Goal: Task Accomplishment & Management: Manage account settings

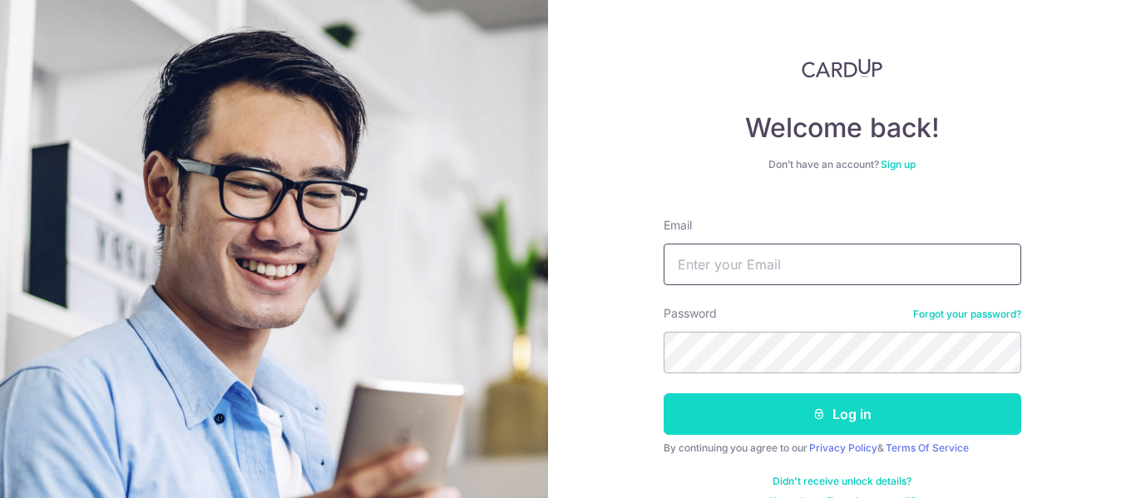
type input "[EMAIL_ADDRESS][DOMAIN_NAME]"
click at [758, 418] on button "Log in" at bounding box center [843, 414] width 358 height 42
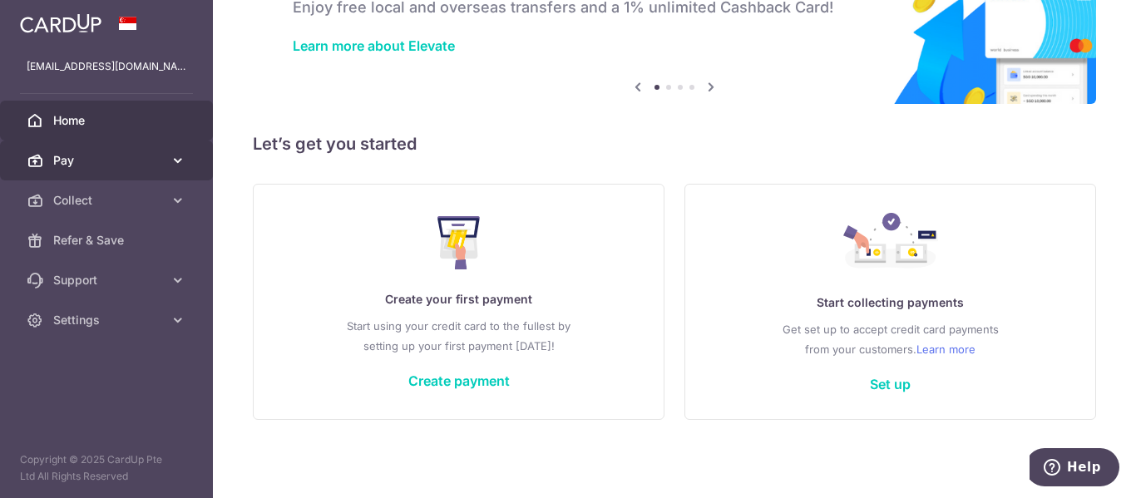
click at [156, 161] on span "Pay" at bounding box center [108, 160] width 110 height 17
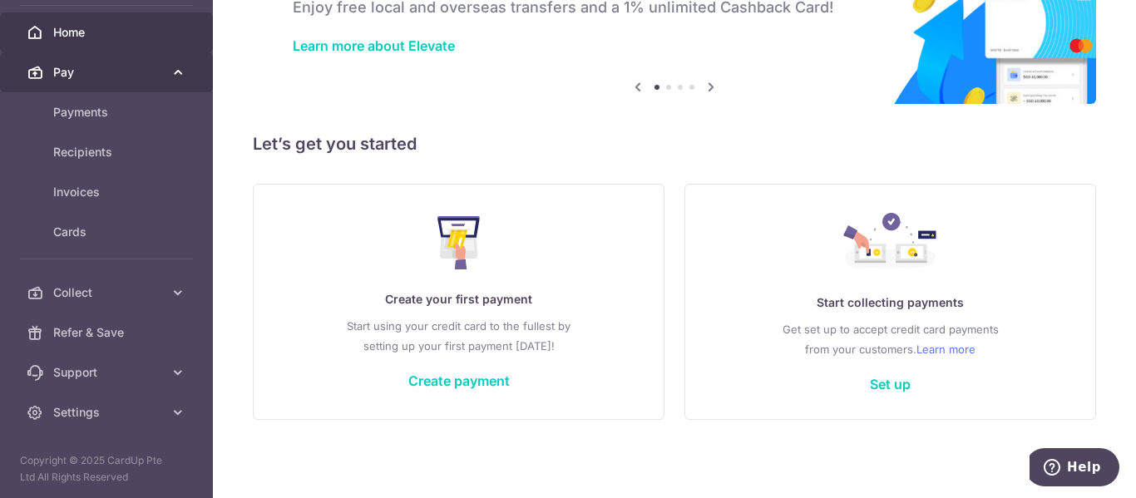
scroll to position [89, 0]
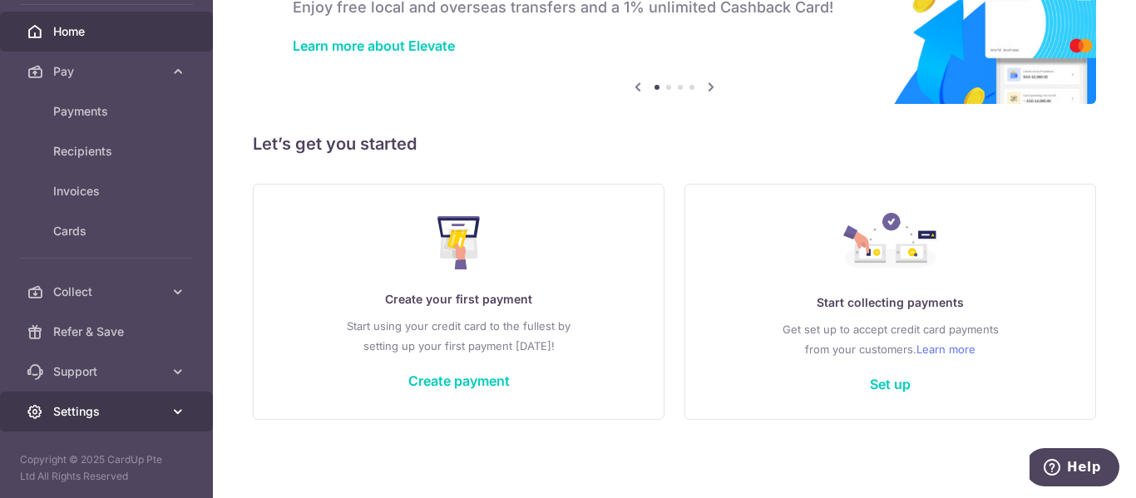
click at [104, 413] on span "Settings" at bounding box center [108, 411] width 110 height 17
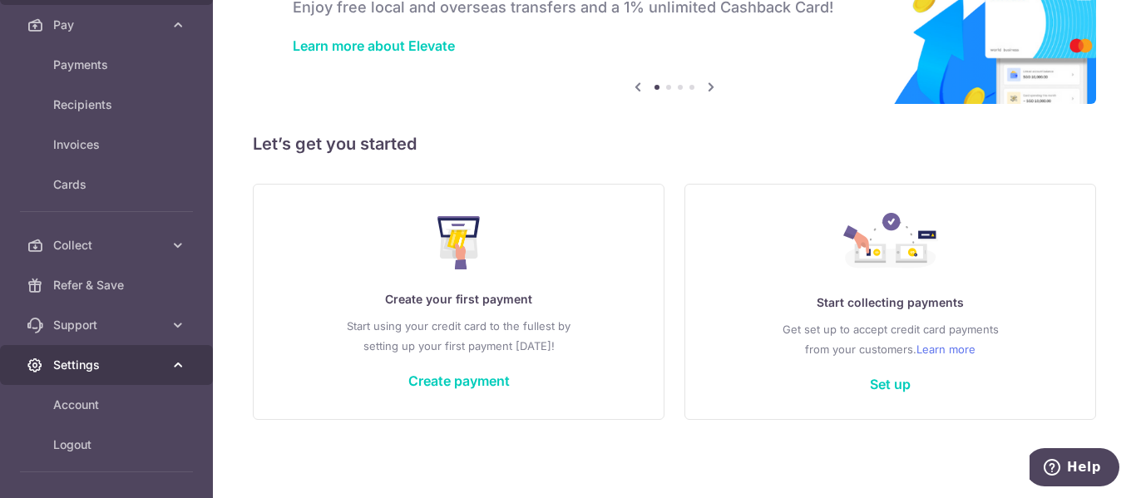
scroll to position [172, 0]
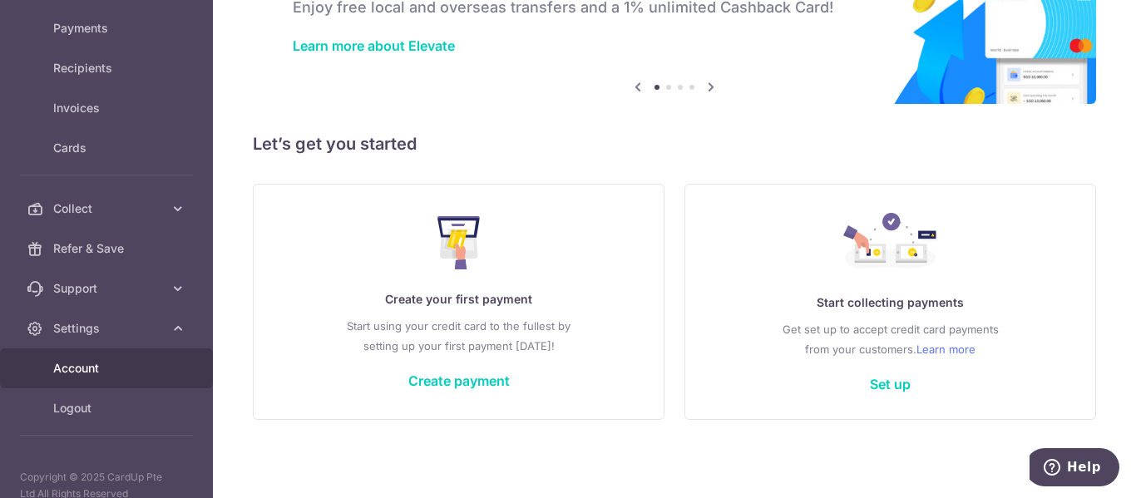
click at [95, 367] on span "Account" at bounding box center [108, 368] width 110 height 17
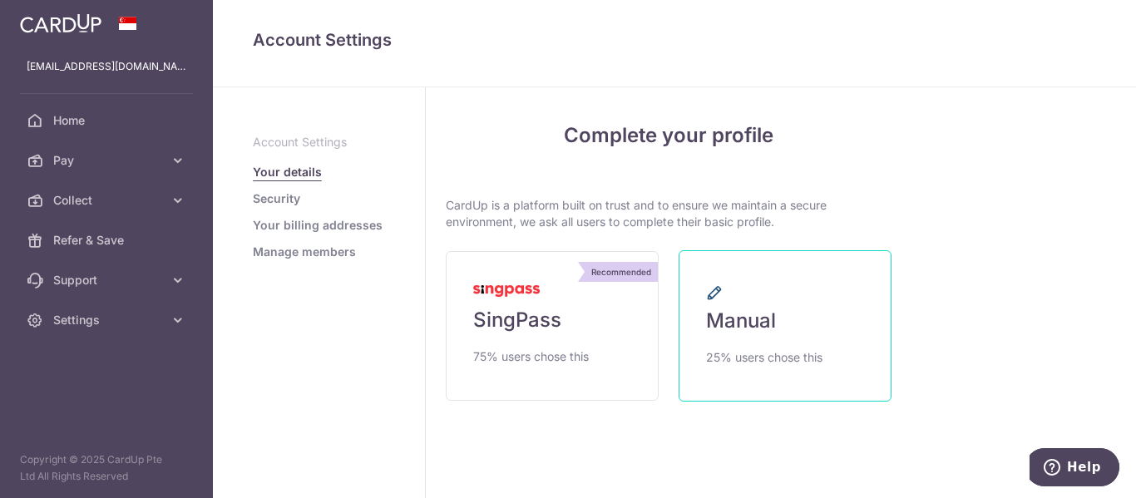
click at [747, 319] on span "Manual" at bounding box center [741, 321] width 70 height 27
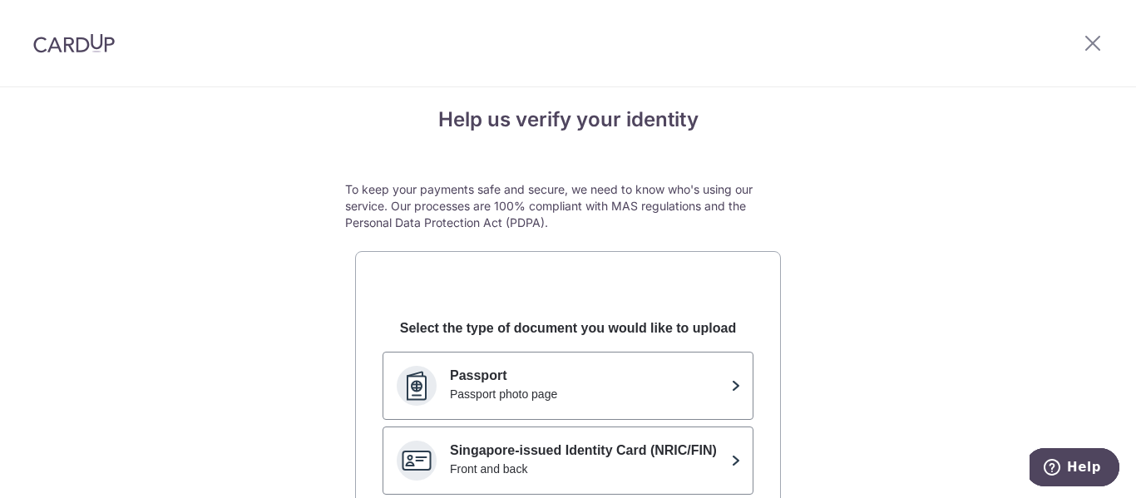
scroll to position [13, 0]
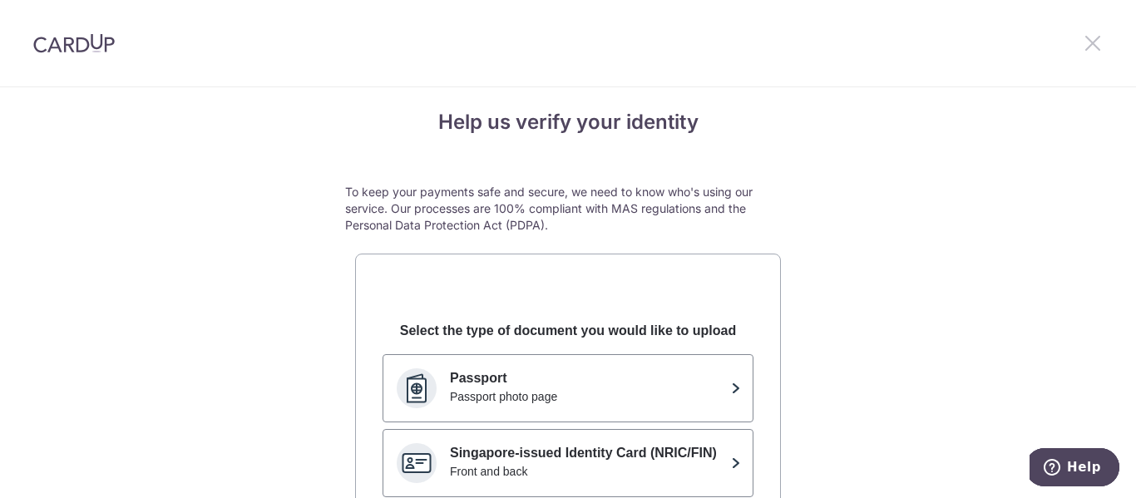
click at [1090, 48] on icon at bounding box center [1093, 42] width 20 height 21
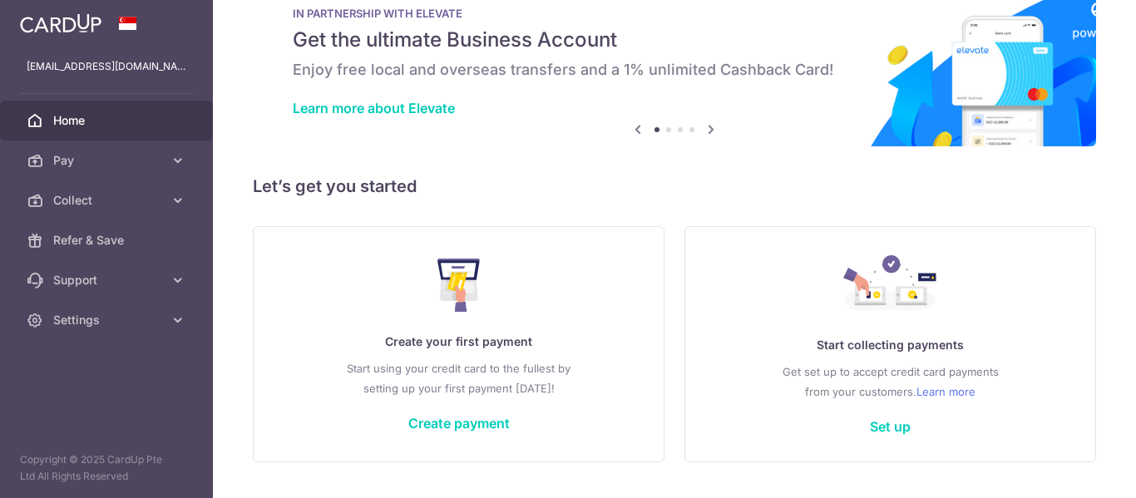
scroll to position [89, 0]
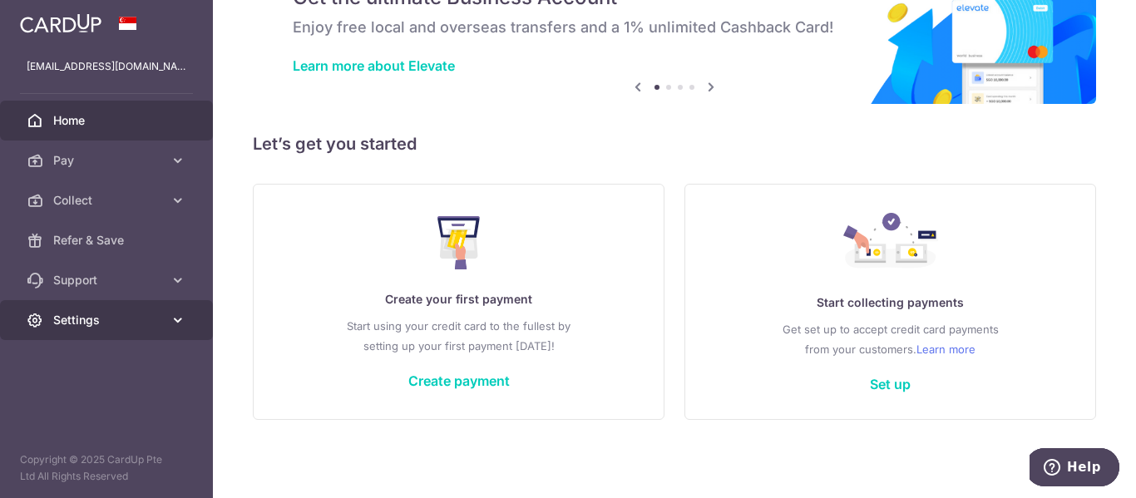
click at [116, 313] on span "Settings" at bounding box center [108, 320] width 110 height 17
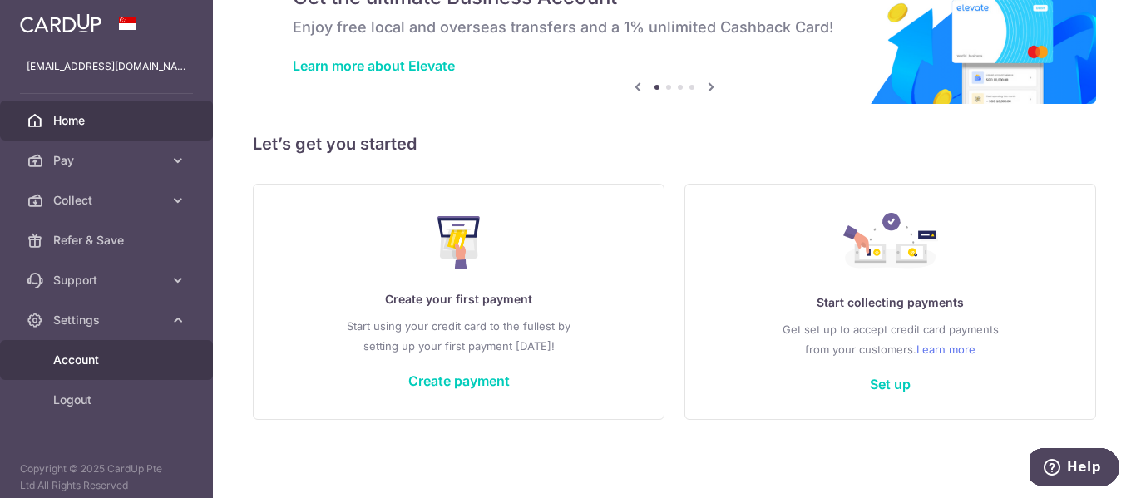
click at [86, 364] on span "Account" at bounding box center [108, 360] width 110 height 17
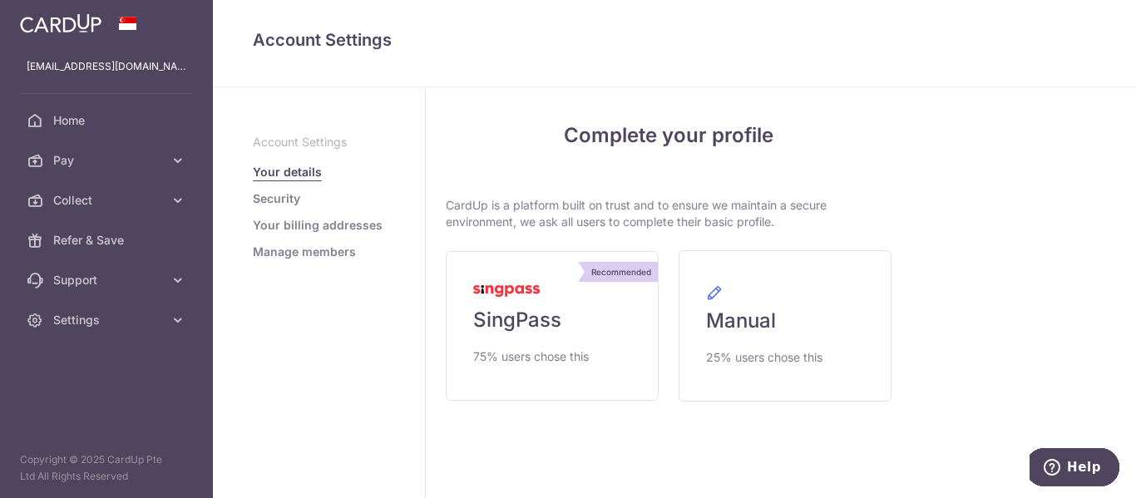
click at [302, 172] on link "Your details" at bounding box center [287, 172] width 69 height 17
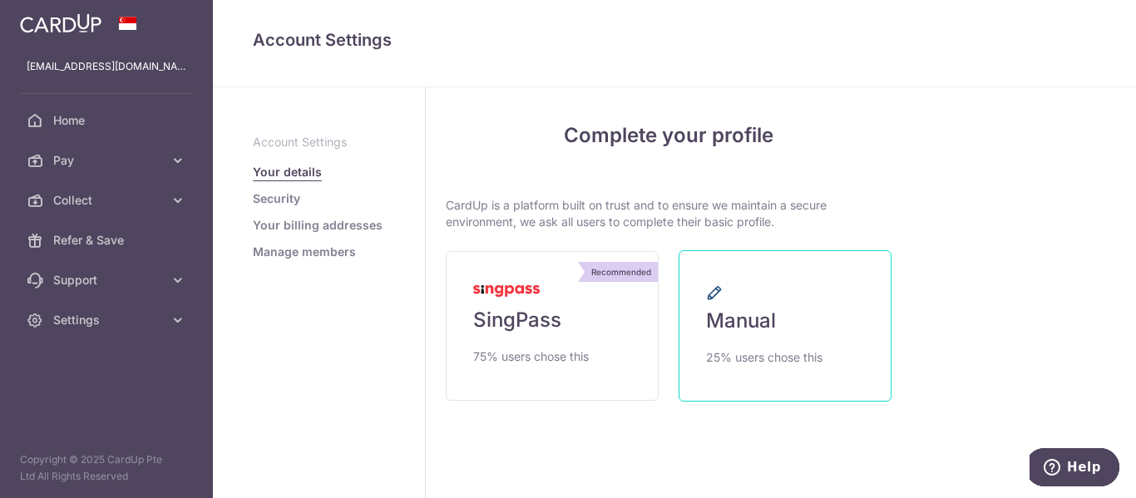
click at [749, 343] on link "Manual 25% users chose this" at bounding box center [785, 325] width 213 height 151
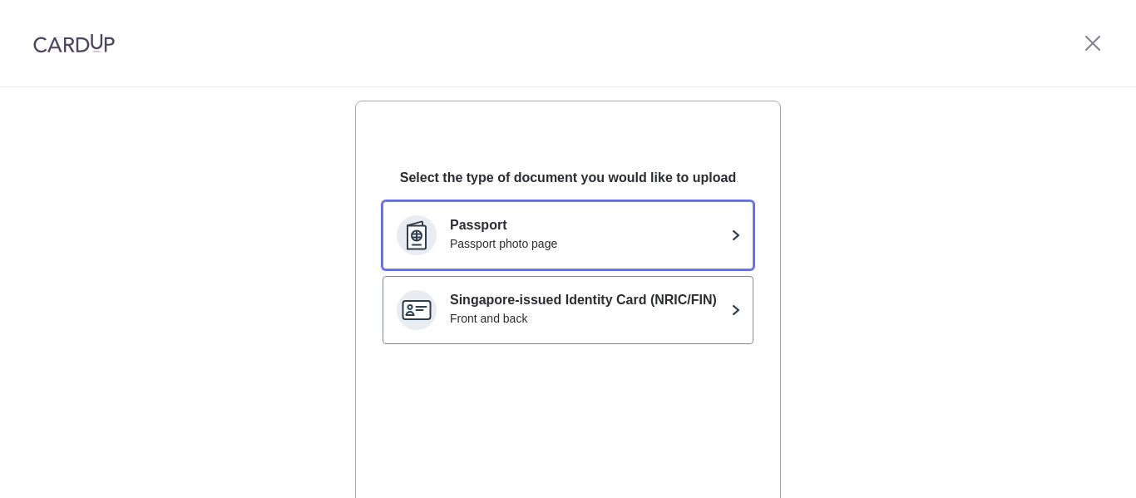
click at [586, 230] on p "Passport" at bounding box center [587, 225] width 275 height 20
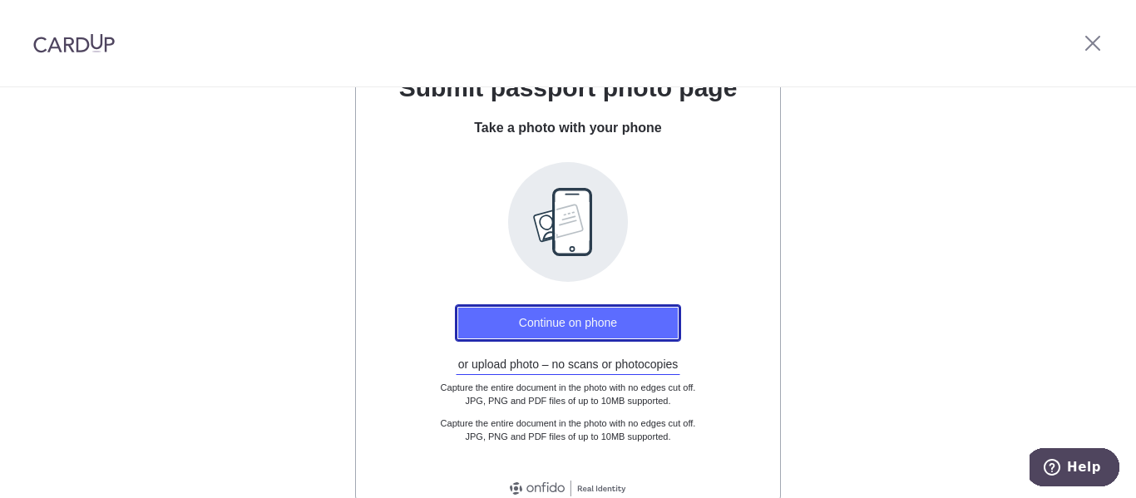
click at [563, 314] on button "Continue on phone" at bounding box center [568, 322] width 226 height 37
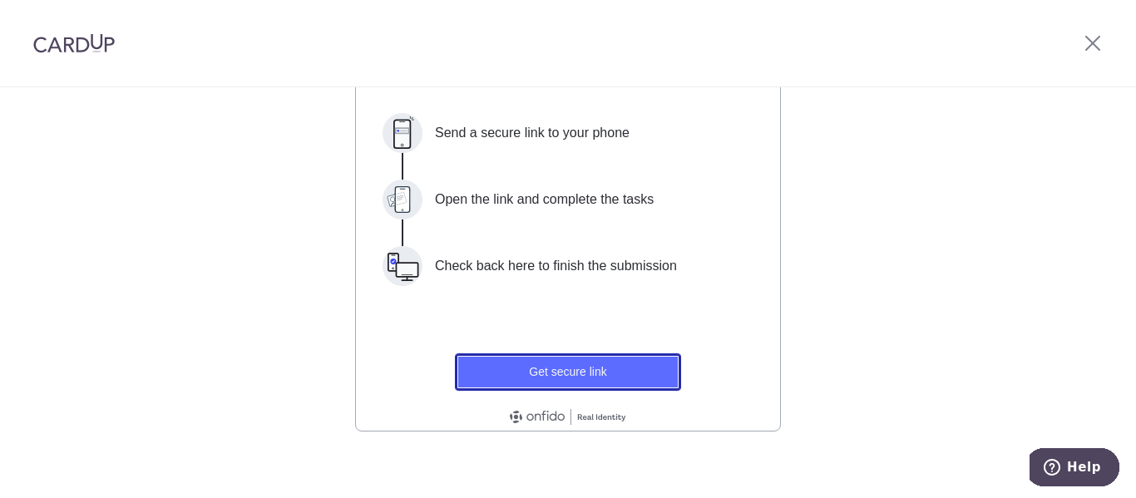
click at [565, 376] on button "Get secure link" at bounding box center [568, 372] width 226 height 37
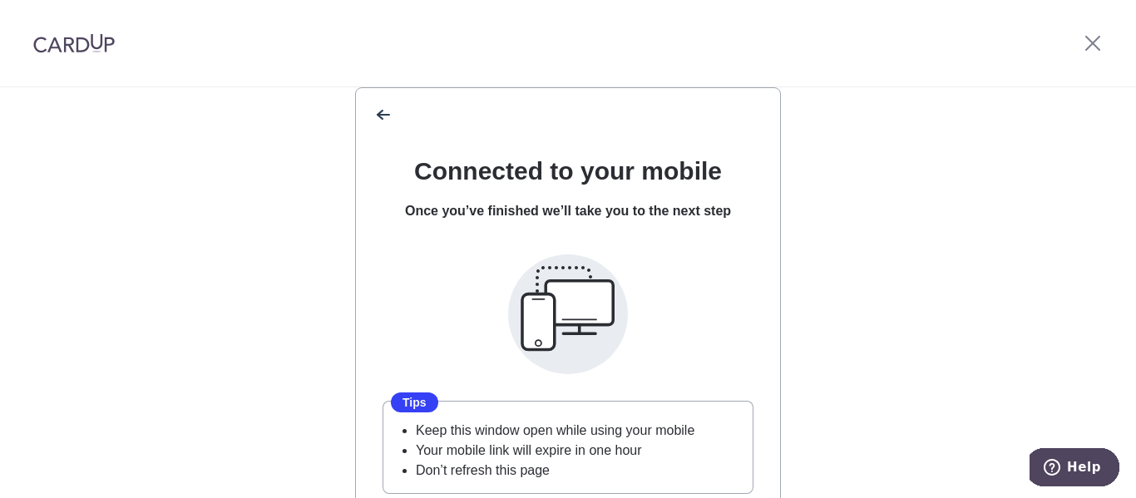
scroll to position [346, 0]
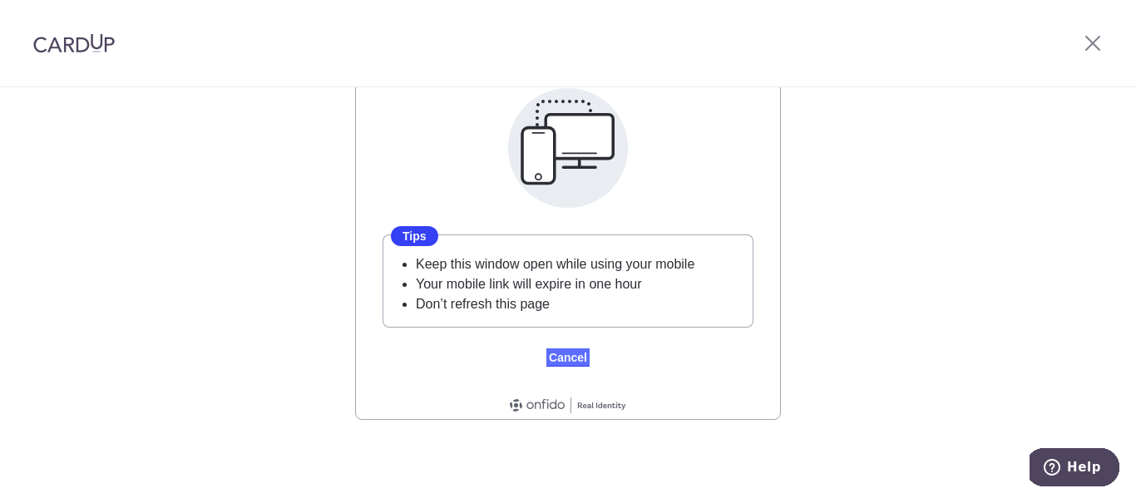
click at [557, 356] on link "Cancel" at bounding box center [568, 358] width 43 height 18
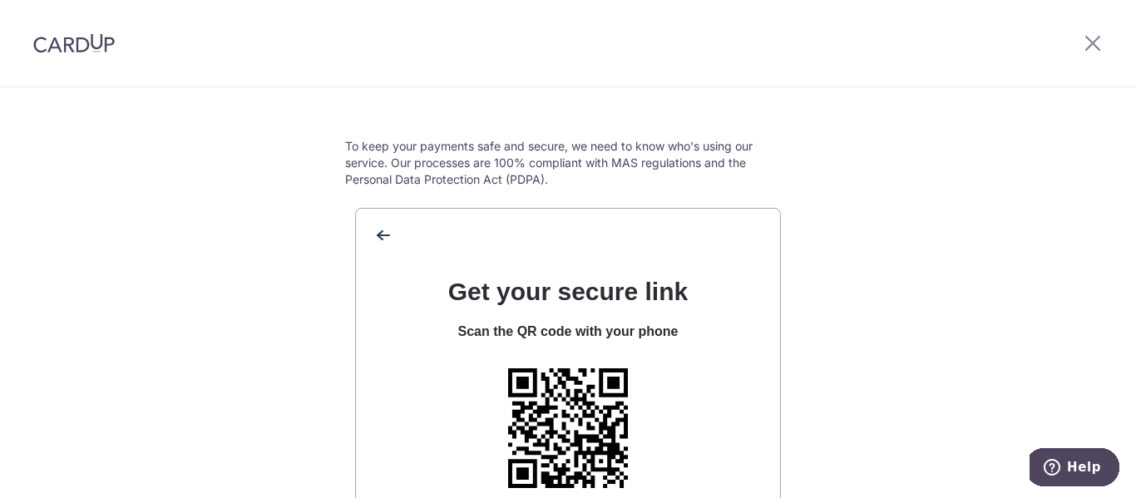
scroll to position [85, 0]
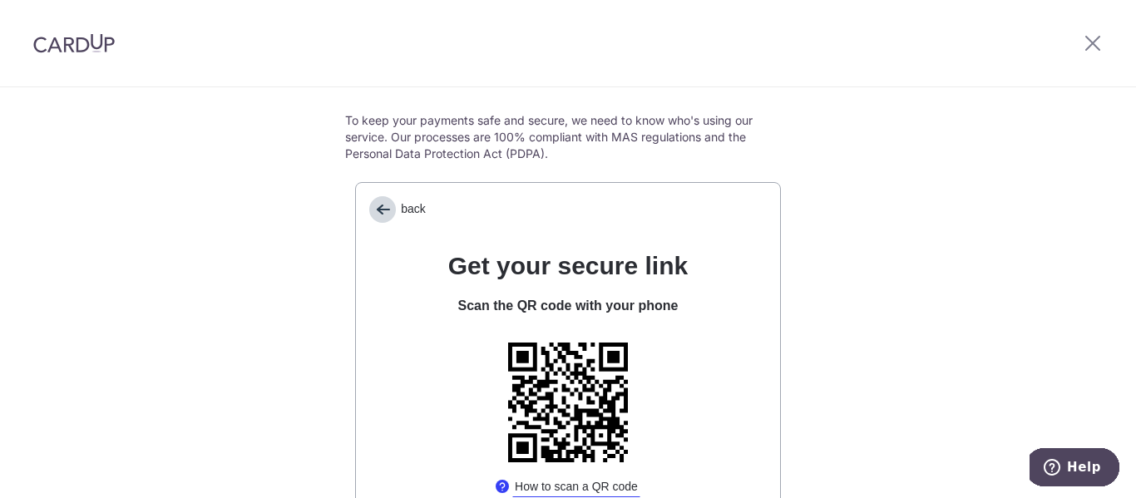
click at [378, 216] on span "back" at bounding box center [382, 209] width 27 height 27
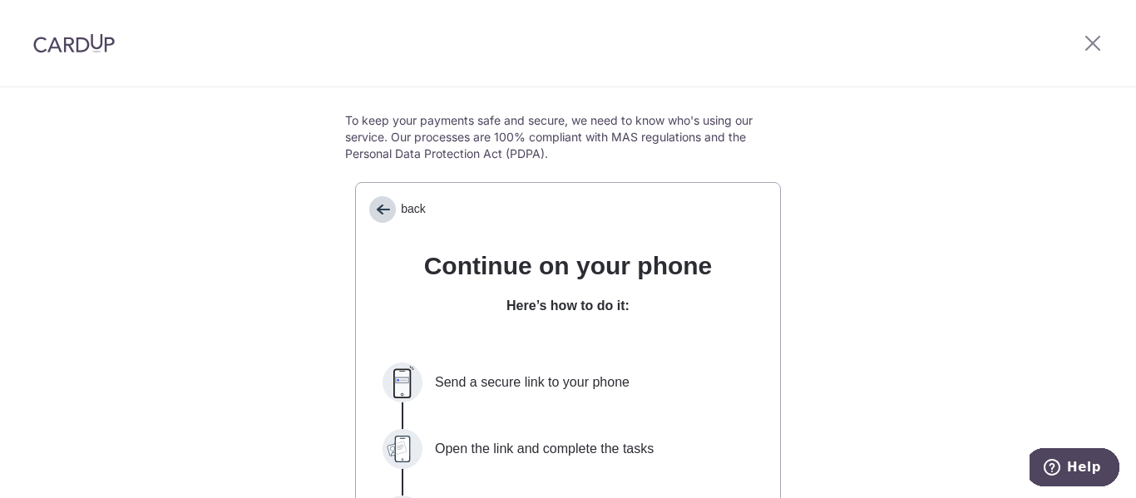
click at [378, 216] on span "back" at bounding box center [382, 209] width 27 height 27
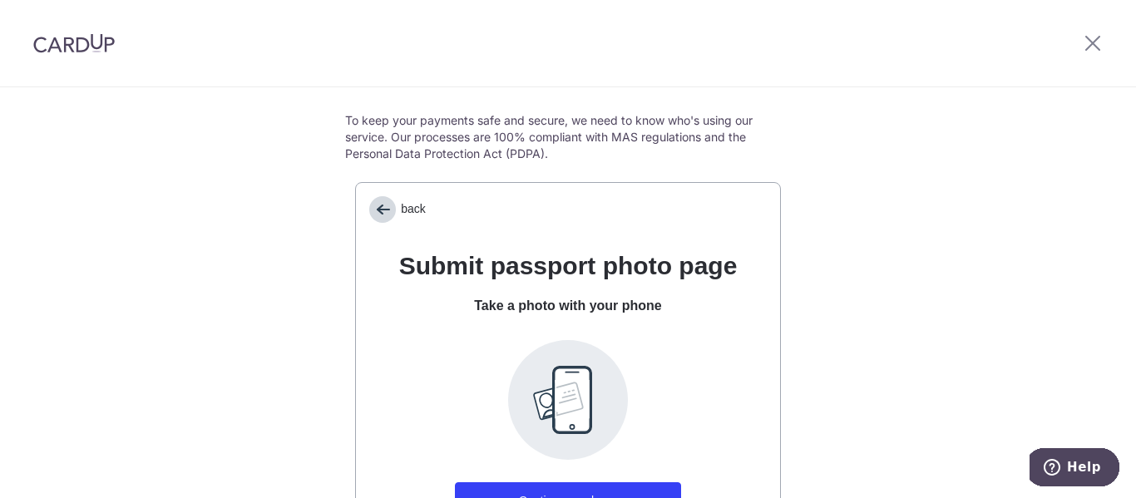
click at [378, 216] on span "back" at bounding box center [382, 209] width 27 height 27
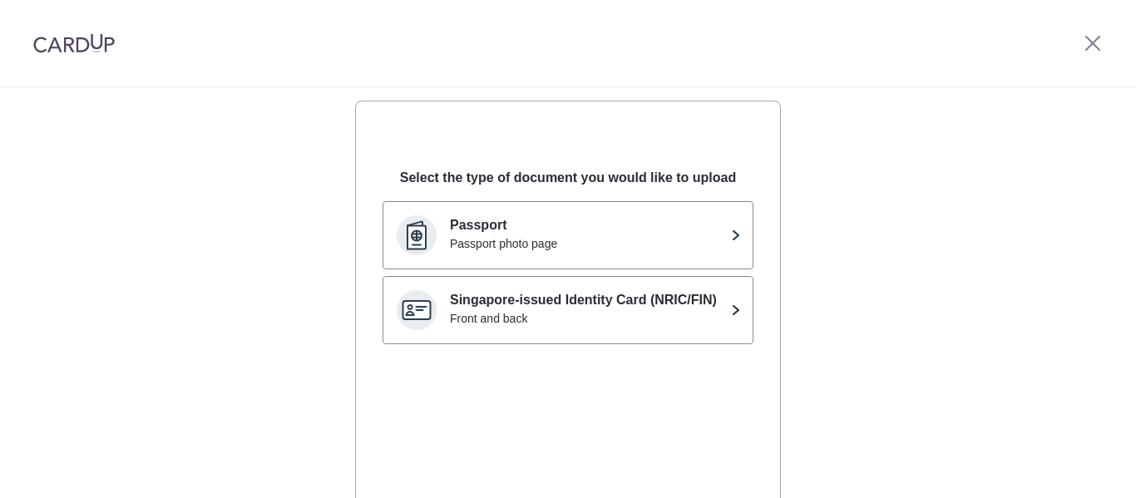
scroll to position [0, 0]
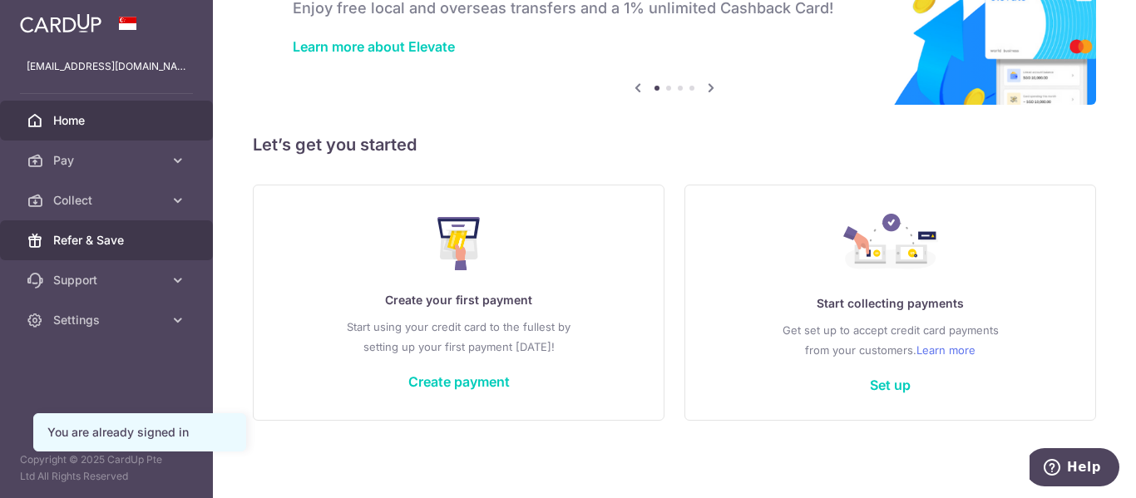
scroll to position [109, 0]
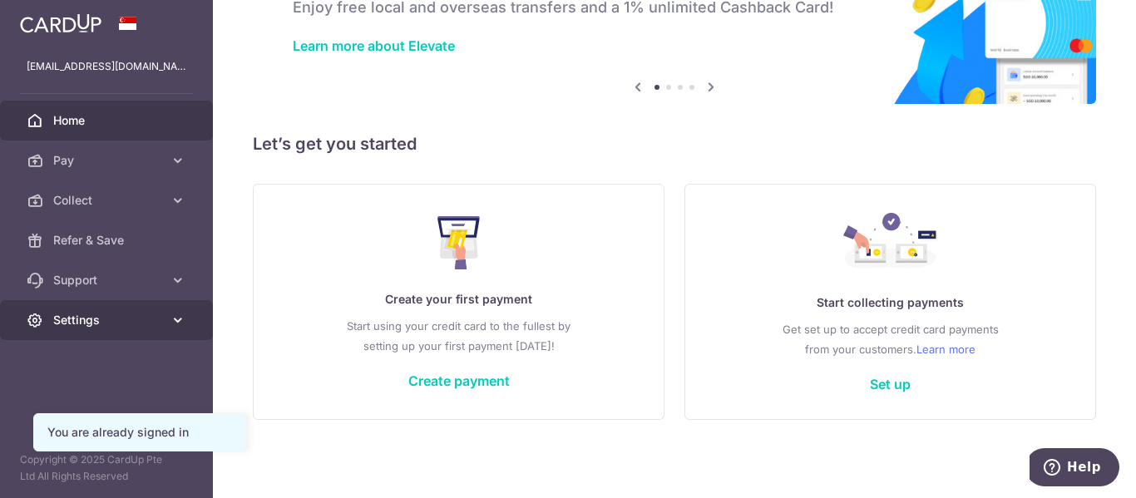
click at [72, 309] on link "Settings" at bounding box center [106, 320] width 213 height 40
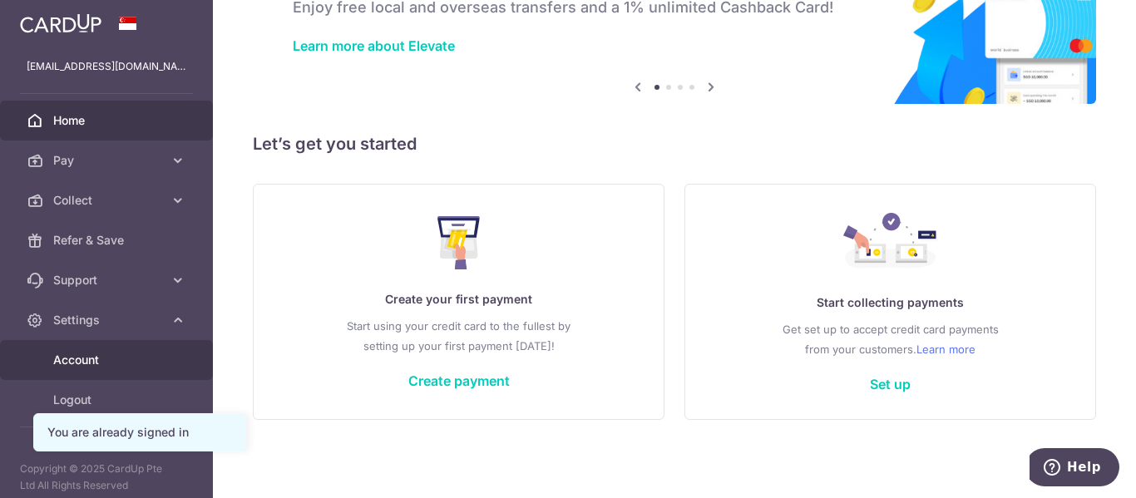
scroll to position [9, 0]
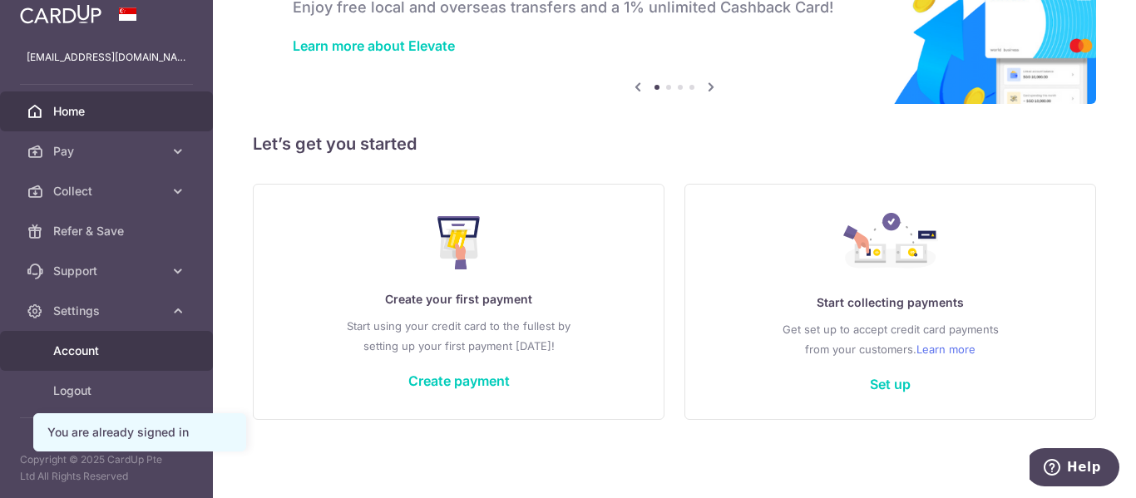
click at [80, 357] on span "Account" at bounding box center [108, 351] width 110 height 17
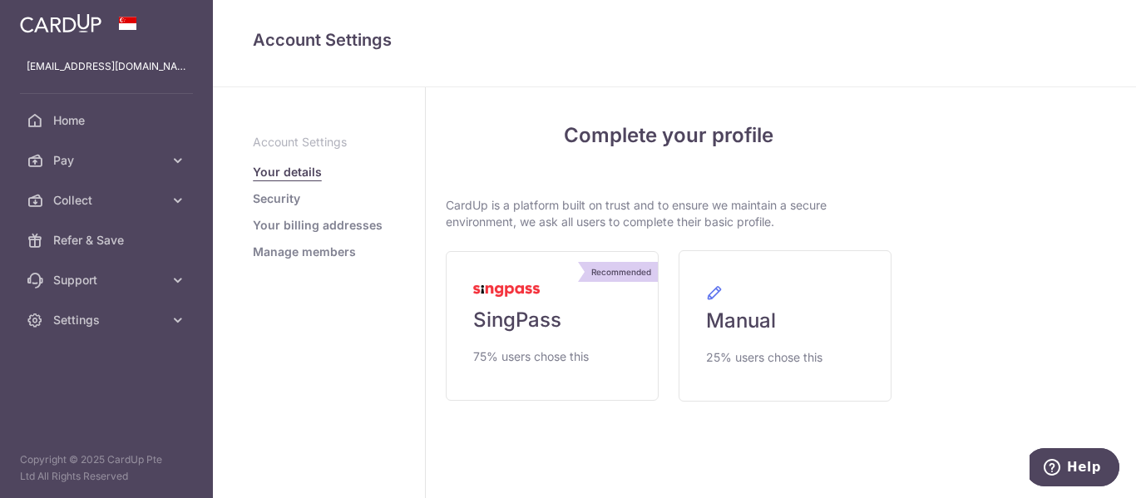
click at [307, 214] on ul "Account Settings Your details Security Your billing addresses Manage members" at bounding box center [319, 197] width 132 height 126
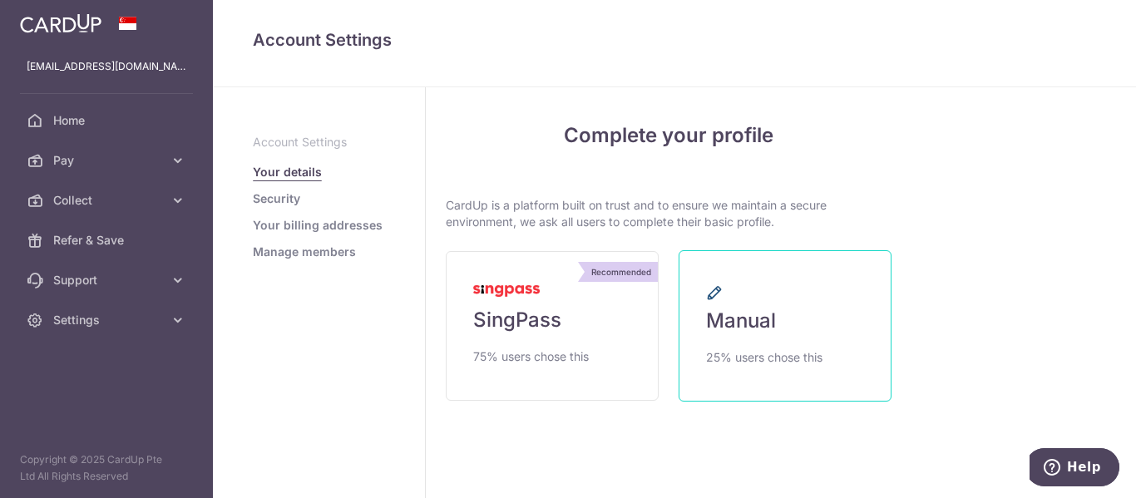
scroll to position [28, 0]
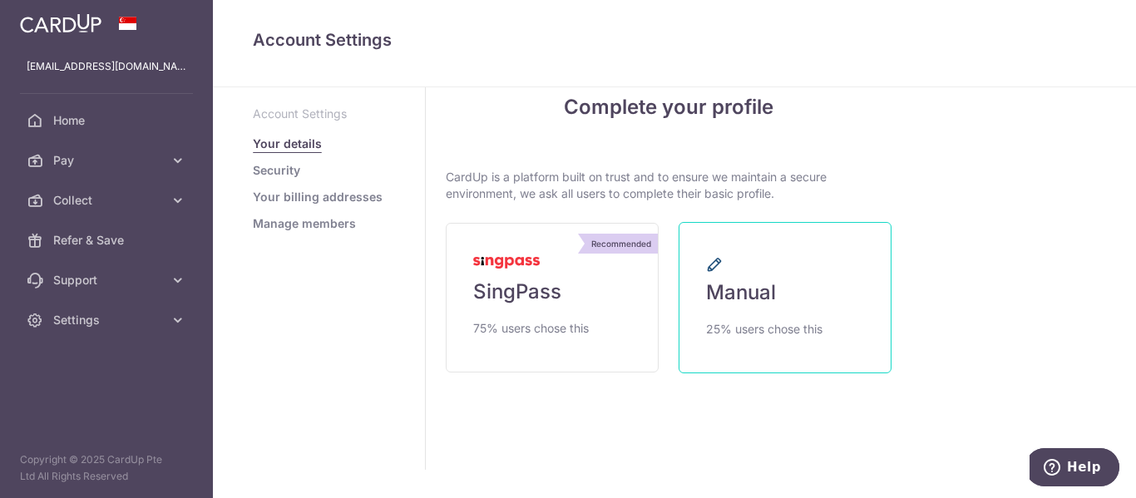
click at [784, 304] on link "Manual 25% users chose this" at bounding box center [785, 297] width 213 height 151
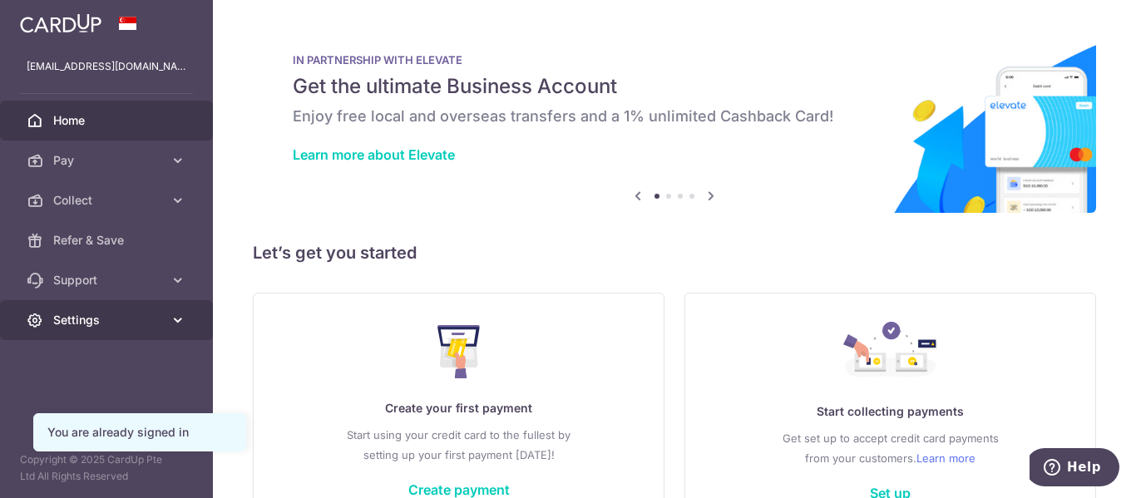
click at [65, 311] on link "Settings" at bounding box center [106, 320] width 213 height 40
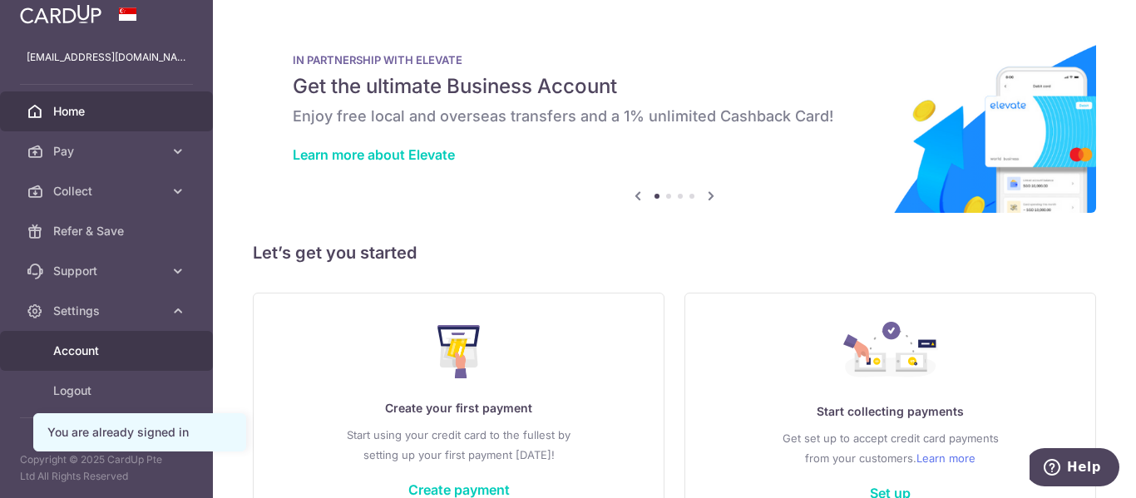
click at [116, 351] on span "Account" at bounding box center [108, 351] width 110 height 17
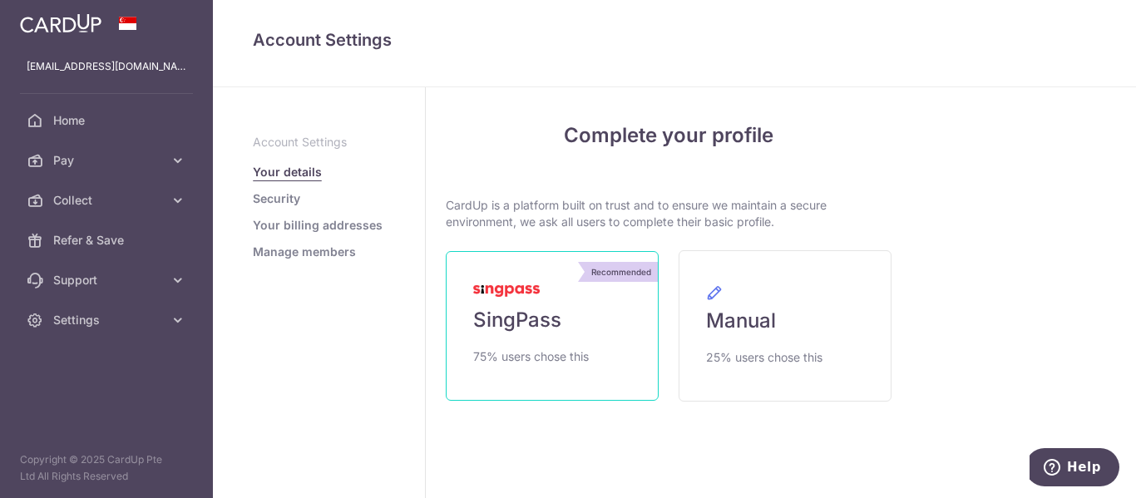
click at [635, 376] on link "Recommended SingPass 75% users chose this" at bounding box center [552, 326] width 213 height 150
click at [624, 313] on link "Recommended SingPass 75% users chose this" at bounding box center [552, 326] width 213 height 150
